Goal: Use online tool/utility: Use online tool/utility

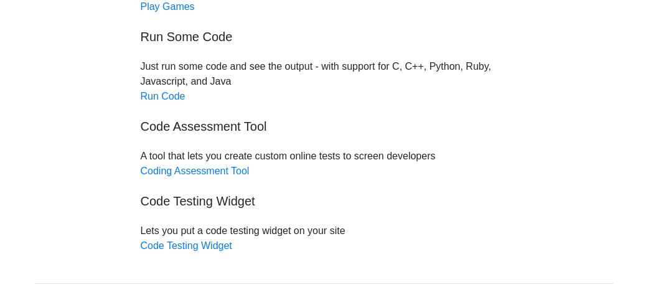
scroll to position [214, 0]
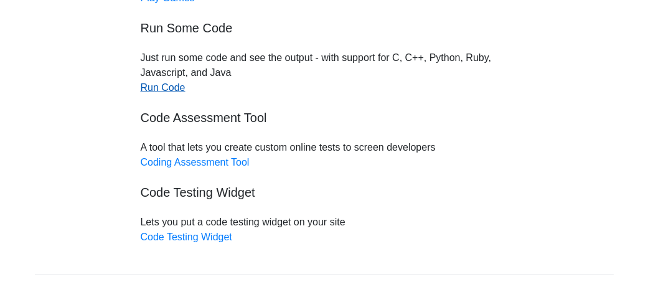
click at [159, 91] on link "Run Code" at bounding box center [163, 87] width 45 height 11
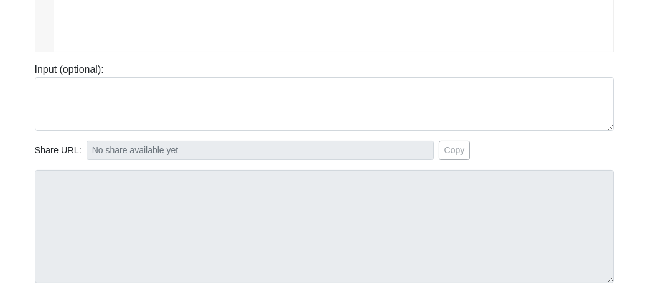
scroll to position [313, 0]
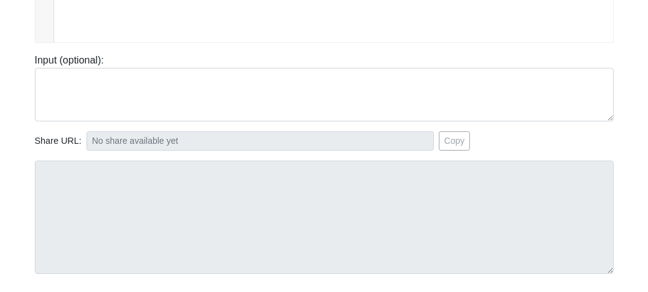
click at [67, 62] on div "Input (optional):" at bounding box center [325, 87] width 598 height 68
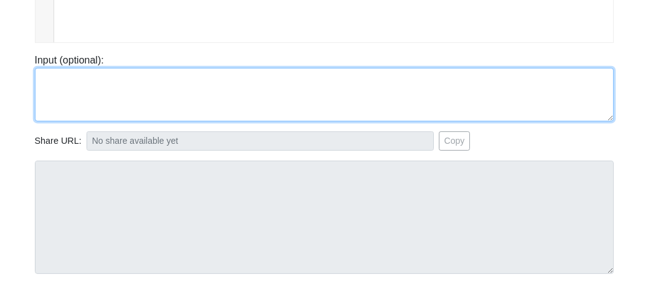
click at [58, 77] on textarea at bounding box center [324, 95] width 579 height 54
paste textarea "#include <stdio.h> int main() { printf("Hello and welcome to the generative AI …"
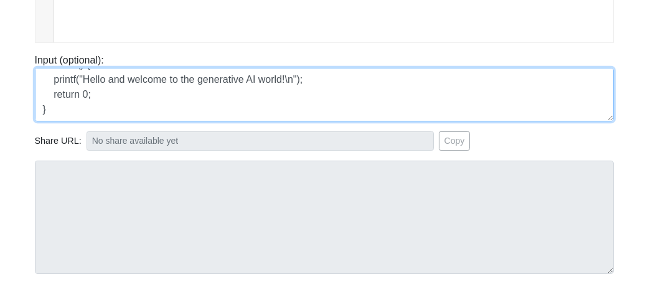
type textarea "#include <stdio.h> int main() { printf("Hello and welcome to the generative AI …"
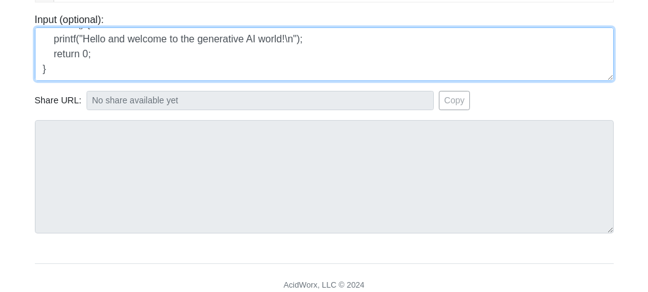
scroll to position [398, 0]
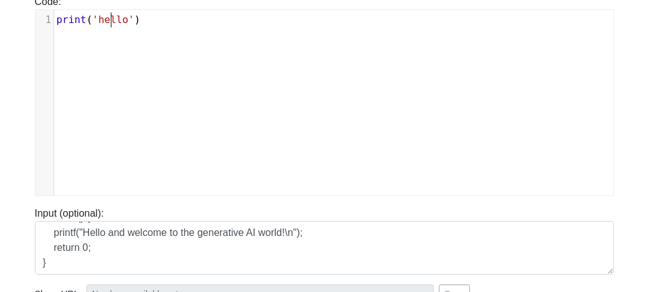
scroll to position [5, 0]
click at [109, 14] on span "'hello'" at bounding box center [113, 20] width 42 height 12
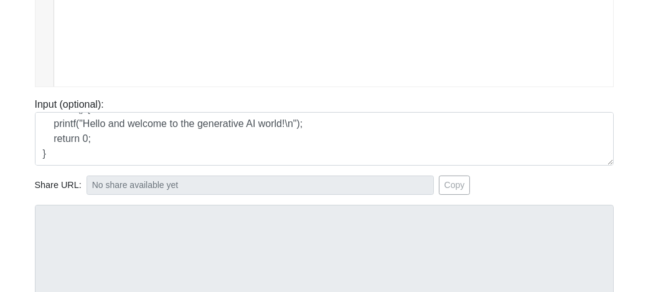
scroll to position [275, 0]
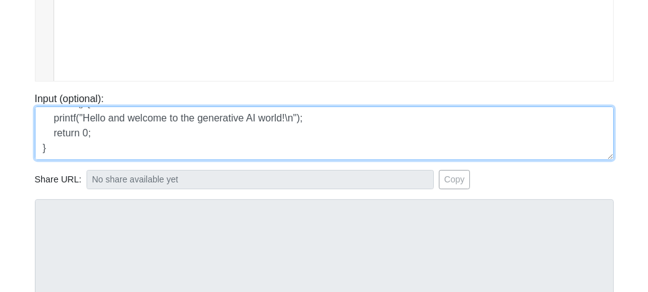
click at [125, 125] on textarea "#include <stdio.h> int main() { printf("Hello and welcome to the generative AI …" at bounding box center [324, 133] width 579 height 54
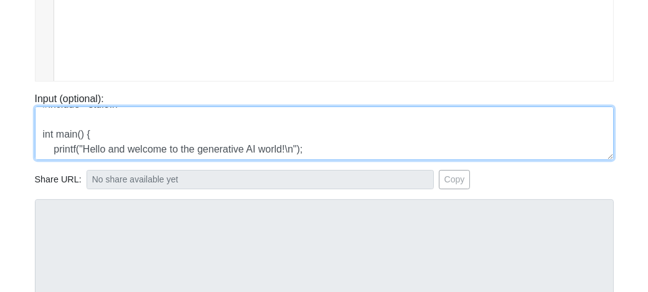
scroll to position [0, 0]
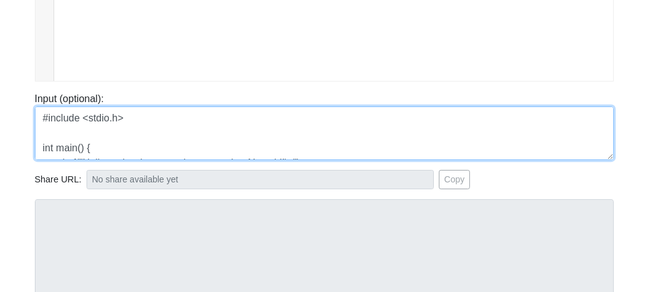
drag, startPoint x: 125, startPoint y: 125, endPoint x: -18, endPoint y: 67, distance: 154.5
click at [0, 67] on html "CodeTester Assessment Tool Widget Contact Login To run HTML code, please go to …" at bounding box center [324, 72] width 648 height 694
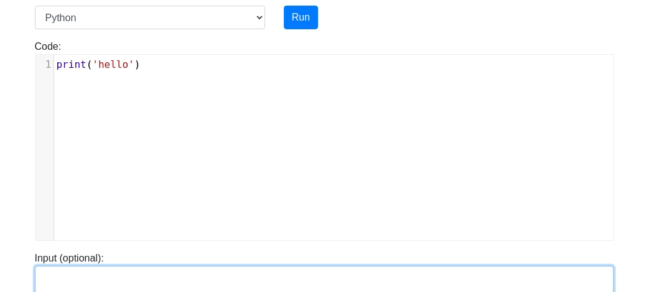
scroll to position [71, 0]
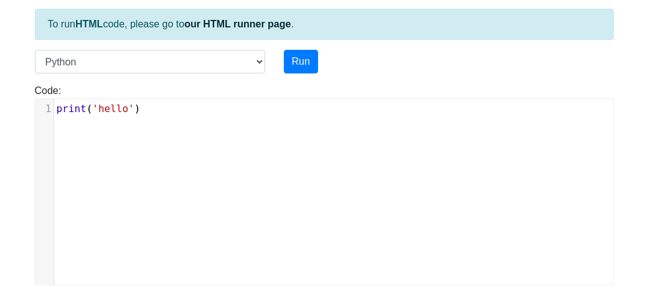
click at [176, 113] on pre "print ( 'hello' )" at bounding box center [339, 108] width 570 height 15
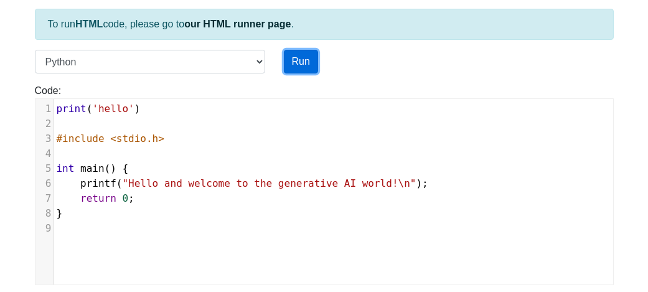
click at [304, 54] on button "Run" at bounding box center [301, 62] width 34 height 24
type input "[URL][DOMAIN_NAME]"
type textarea "Submission status: Runtime Error (NZEC) Stderr: File "script.py", line 5 int ma…"
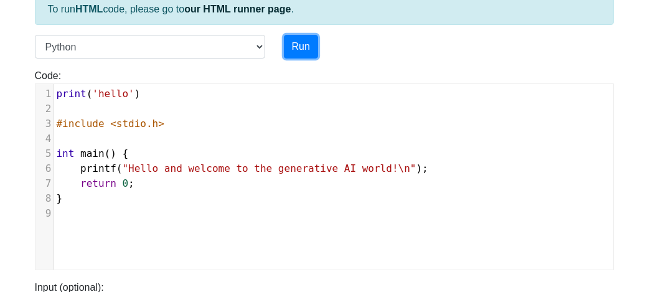
scroll to position [93, 0]
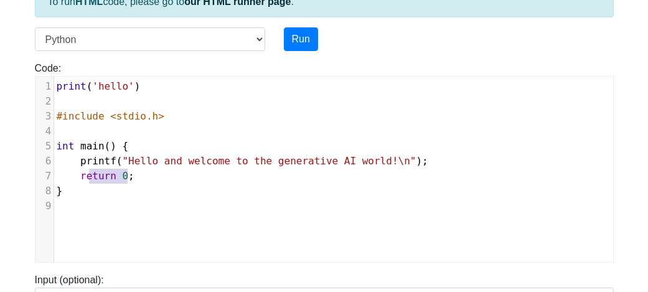
type textarea "eturn 0;"
drag, startPoint x: 126, startPoint y: 171, endPoint x: 78, endPoint y: 165, distance: 48.3
click at [83, 169] on pre "return 0 ;" at bounding box center [339, 176] width 570 height 15
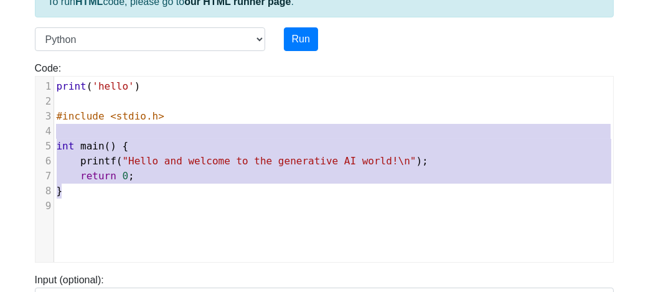
type textarea "#include <stdio.h> int main() { printf("Hello and welcome to the generative AI …"
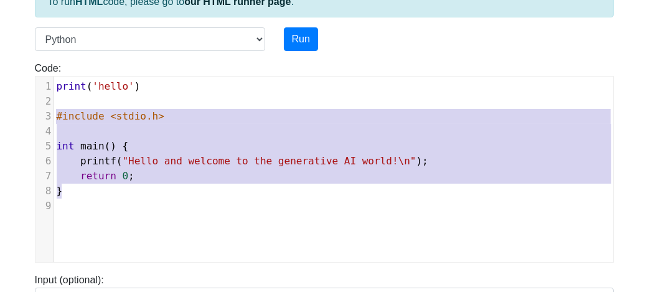
drag, startPoint x: 60, startPoint y: 174, endPoint x: 58, endPoint y: 108, distance: 66.0
click at [58, 108] on div "1 print ( 'hello' ) 2 ​ 3 #include <stdio.h> 4 ​ 5 int main () { 6 printf ( "He…" at bounding box center [339, 146] width 570 height 134
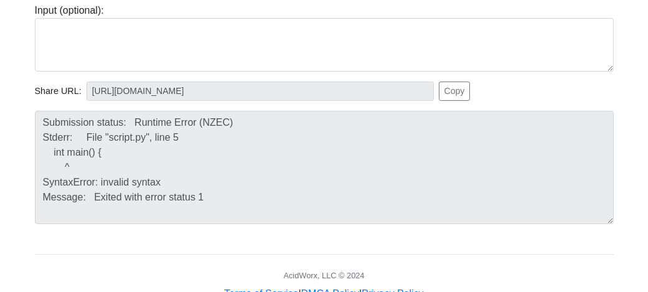
scroll to position [378, 0]
